Goal: Find specific page/section: Find specific page/section

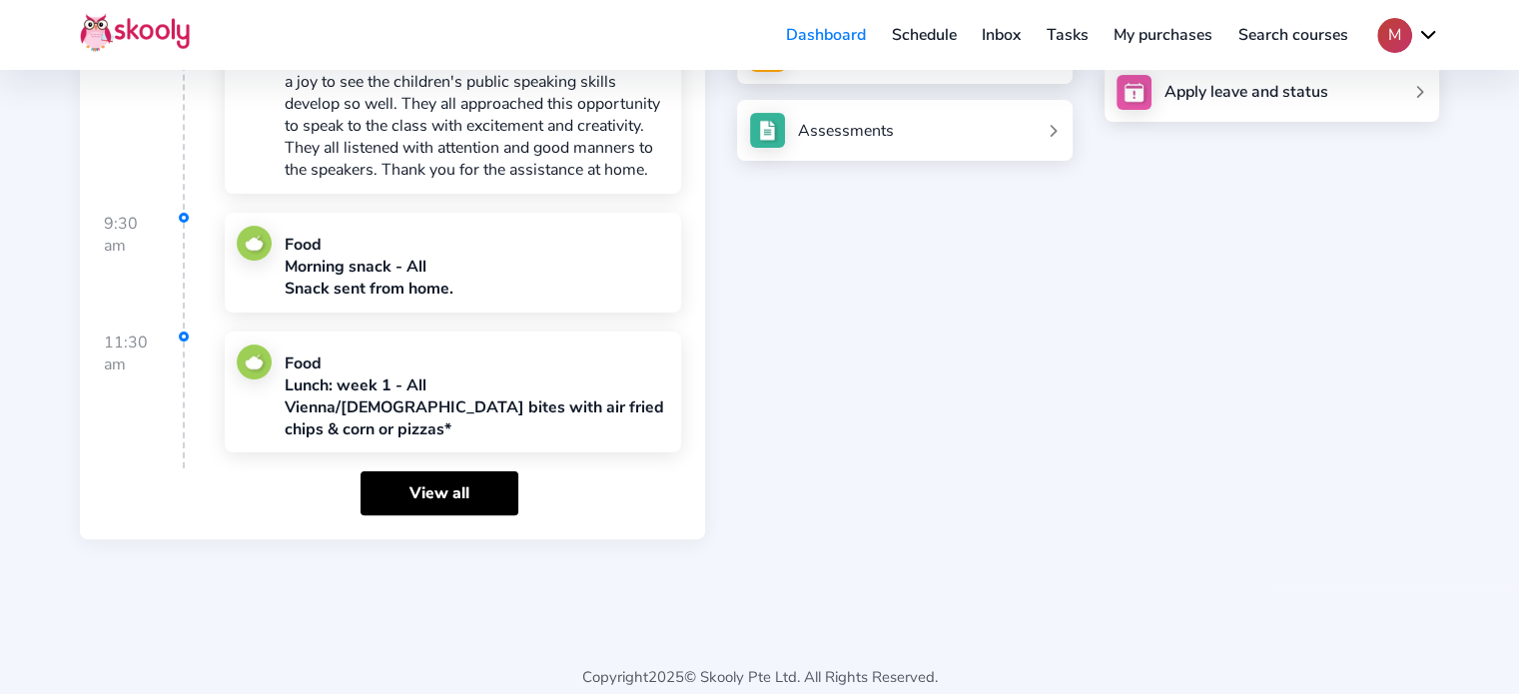
scroll to position [462, 0]
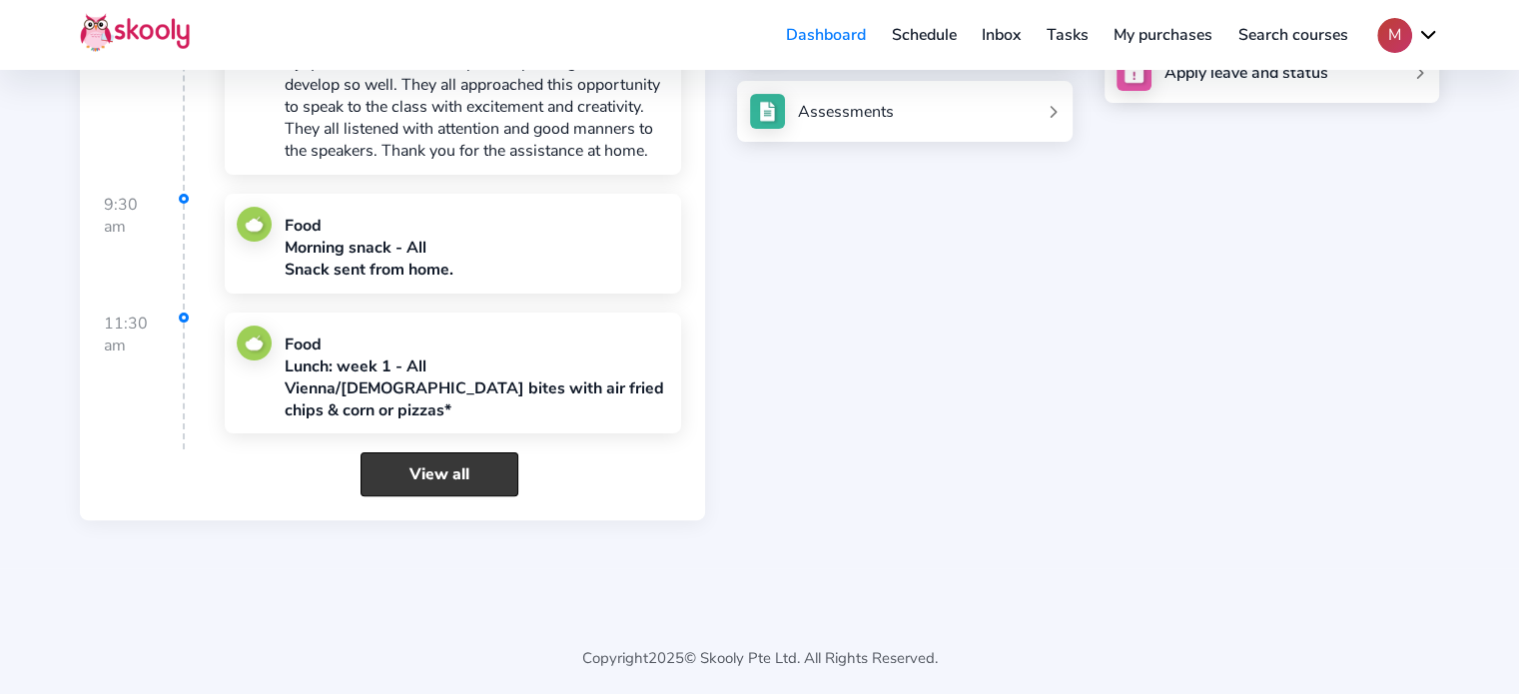
click at [427, 468] on link "View all" at bounding box center [439, 473] width 158 height 43
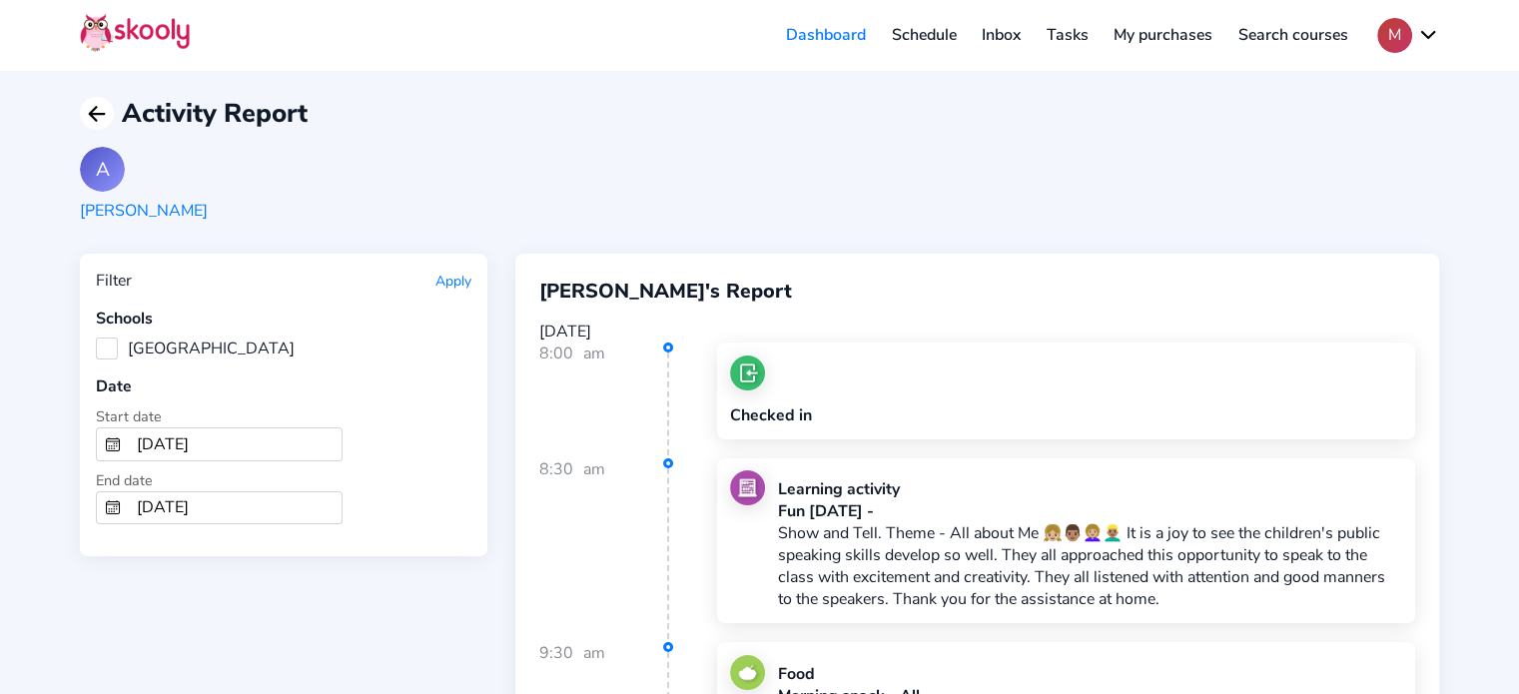
click at [97, 109] on icon "Arrow Back" at bounding box center [97, 114] width 24 height 24
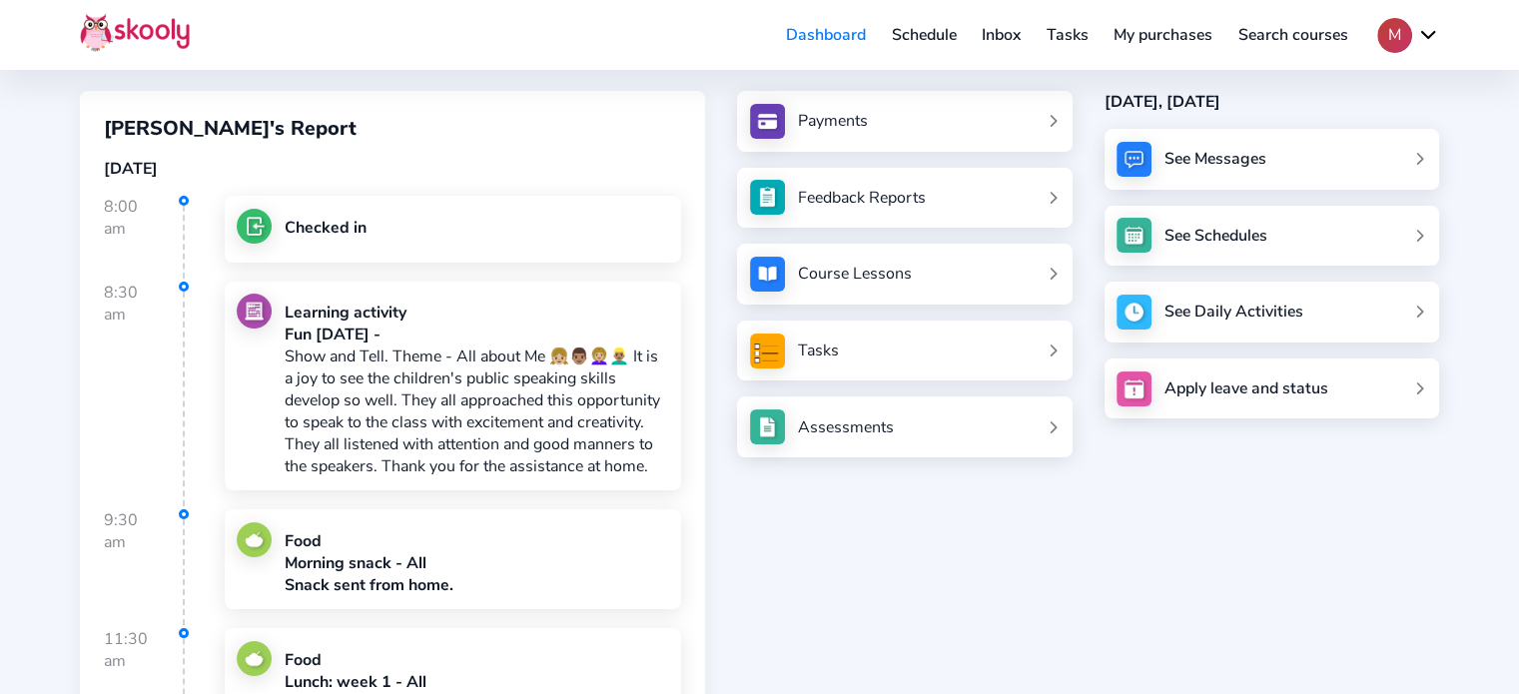
scroll to position [100, 0]
